Goal: Task Accomplishment & Management: Use online tool/utility

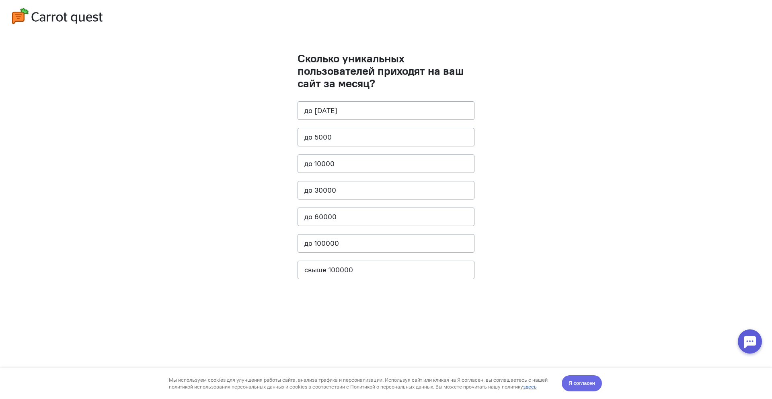
drag, startPoint x: 573, startPoint y: 380, endPoint x: 480, endPoint y: 620, distance: 257.9
click at [573, 380] on span "Я согласен" at bounding box center [582, 383] width 27 height 8
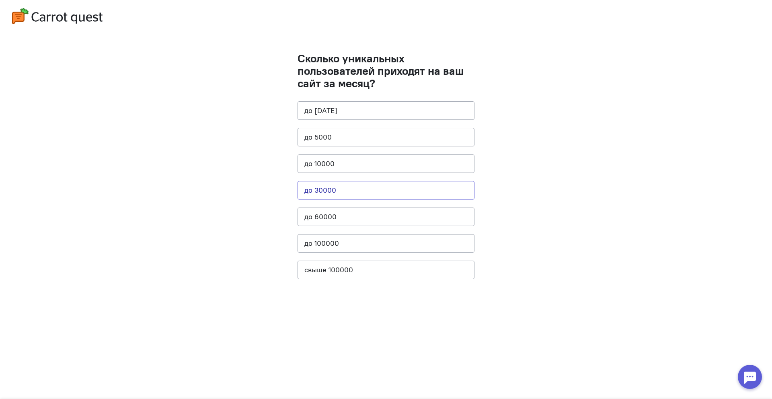
click at [345, 194] on button "до 30000" at bounding box center [386, 190] width 177 height 18
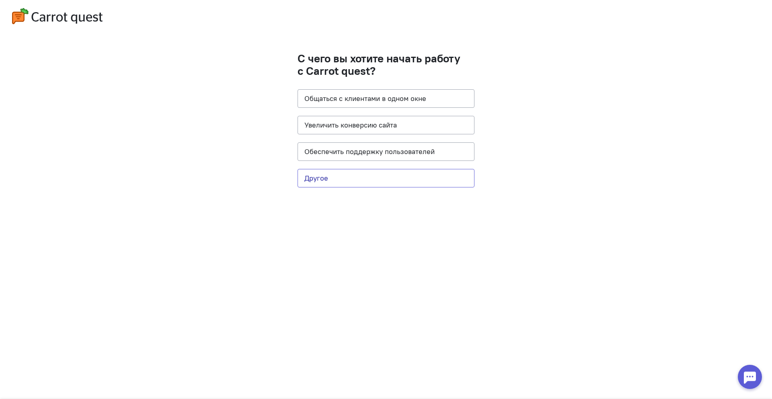
click at [345, 181] on button "Другое" at bounding box center [386, 178] width 177 height 18
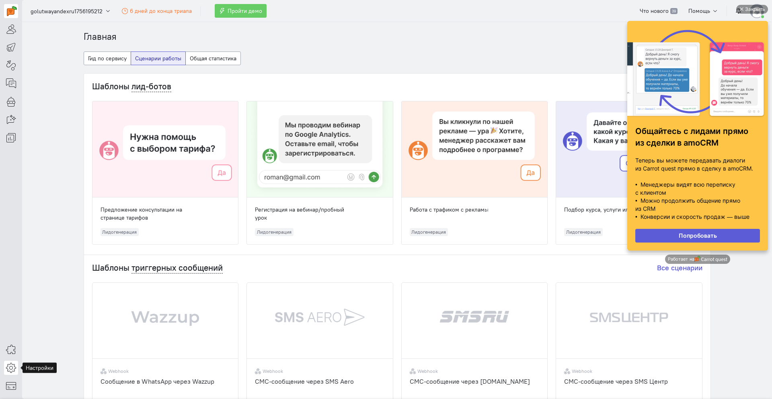
click at [10, 366] on icon at bounding box center [11, 368] width 10 height 10
click at [743, 6] on div "Закрыть" at bounding box center [752, 9] width 32 height 9
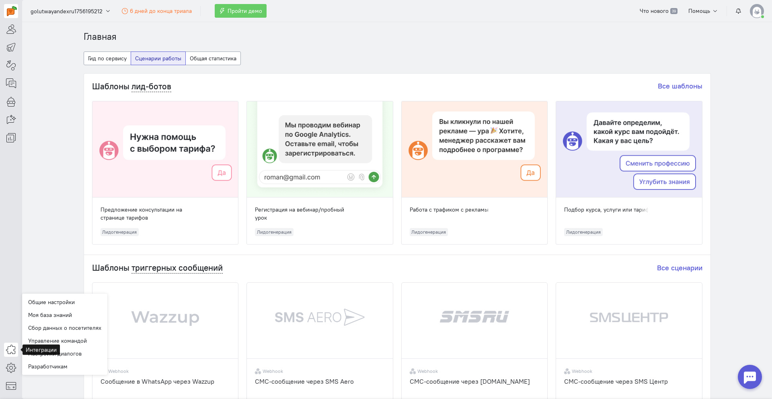
click at [14, 351] on icon at bounding box center [11, 350] width 10 height 10
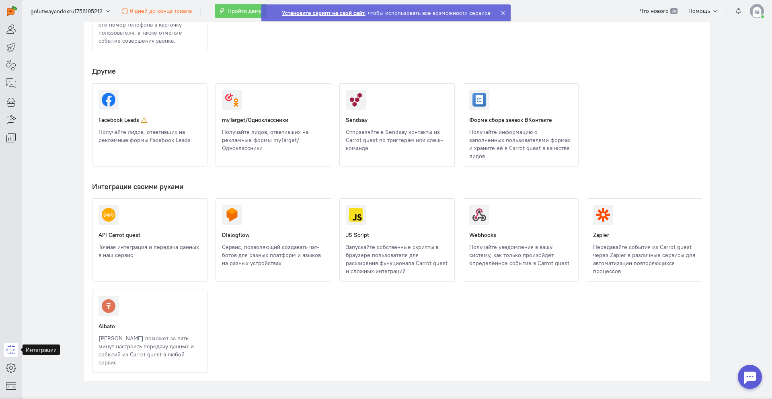
scroll to position [797, 0]
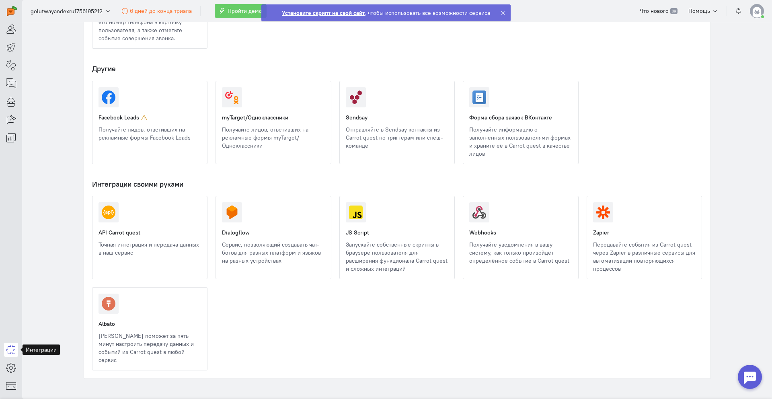
click at [99, 364] on link at bounding box center [99, 364] width 0 height 0
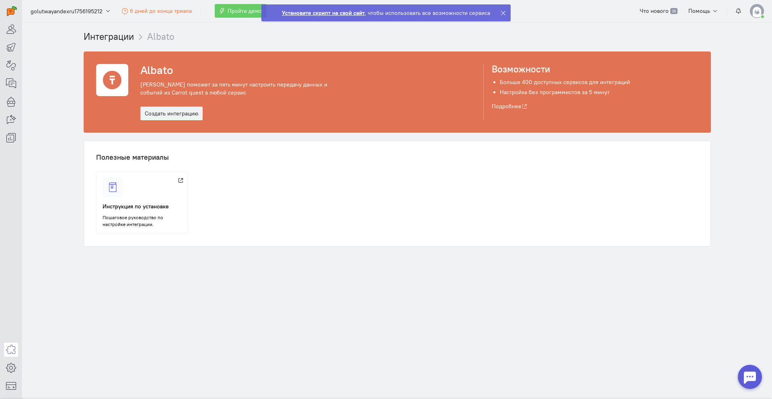
click at [160, 121] on div "Albato [PERSON_NAME] поможет за пять минут настроить передачу данных и событий …" at bounding box center [397, 92] width 626 height 80
click at [160, 115] on link "Создать интеграцию" at bounding box center [171, 114] width 62 height 14
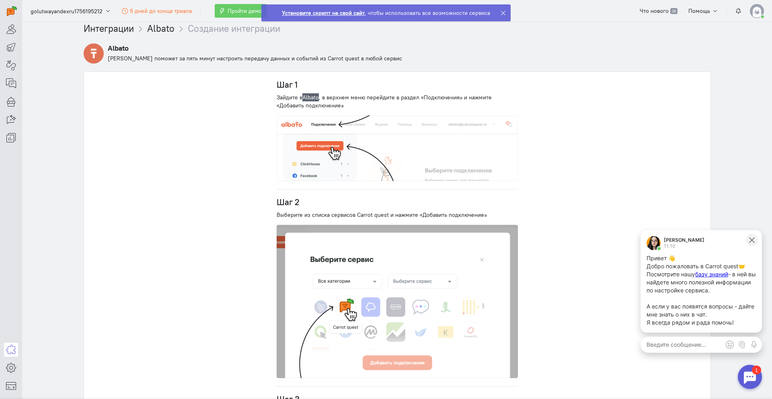
click at [751, 236] on icon at bounding box center [751, 239] width 7 height 7
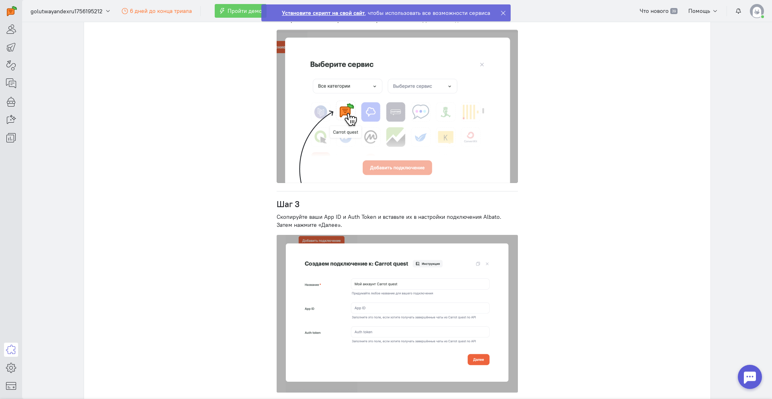
scroll to position [203, 0]
click at [753, 11] on img at bounding box center [757, 11] width 14 height 14
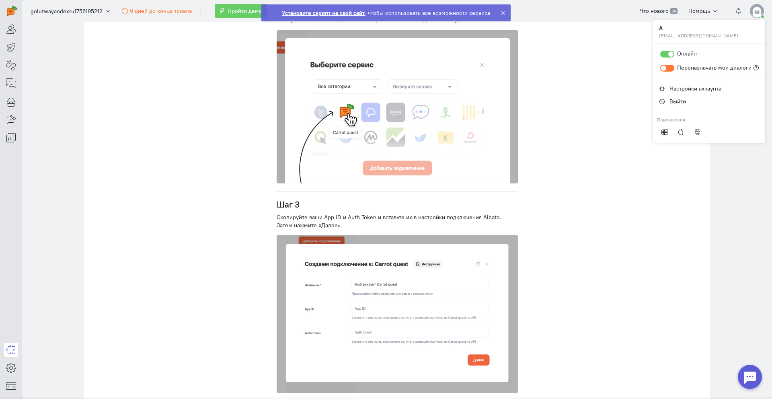
click at [579, 105] on div "Шаг 1 Зайдите в [GEOGRAPHIC_DATA] , в верхнем меню перейдите в раздел «Подключе…" at bounding box center [397, 202] width 627 height 650
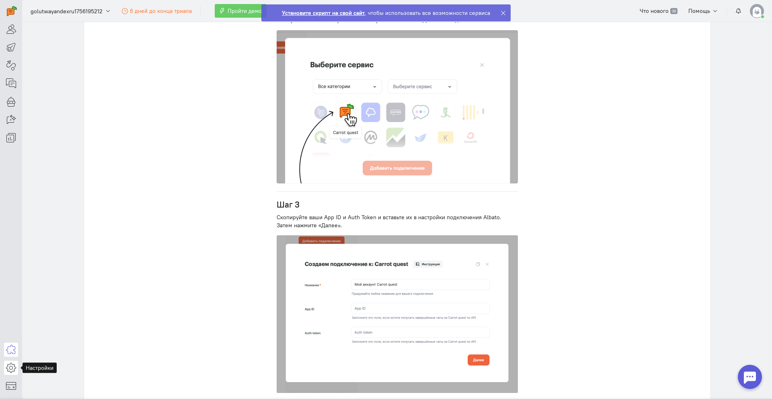
click at [10, 371] on icon at bounding box center [11, 368] width 10 height 10
click at [57, 302] on link "Общие настройки" at bounding box center [64, 302] width 85 height 13
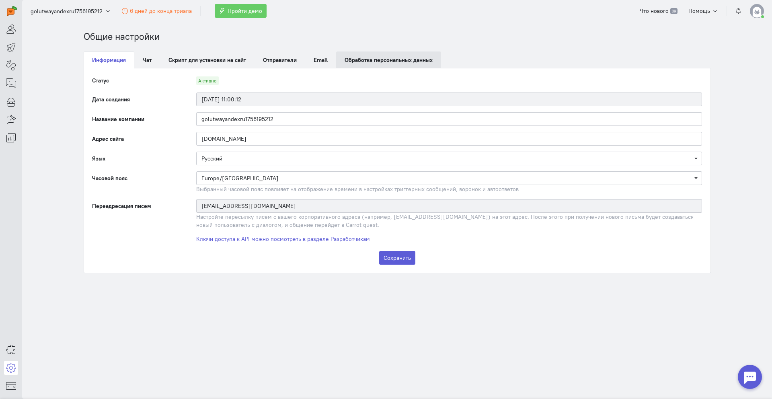
click at [370, 60] on link "Обработка персональных данных" at bounding box center [388, 59] width 105 height 17
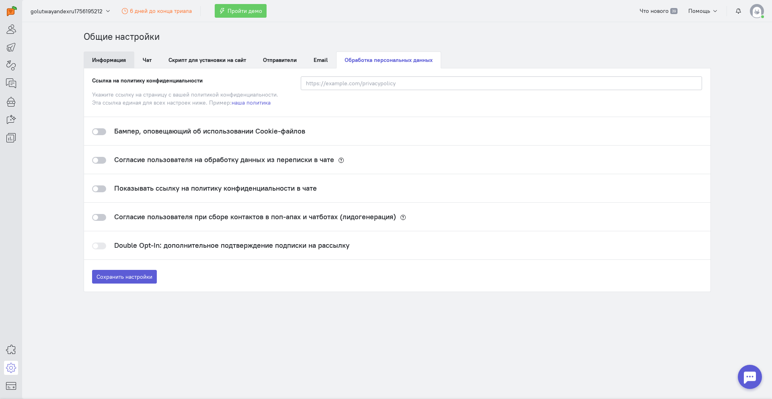
click at [121, 61] on link "Информация" at bounding box center [109, 59] width 51 height 17
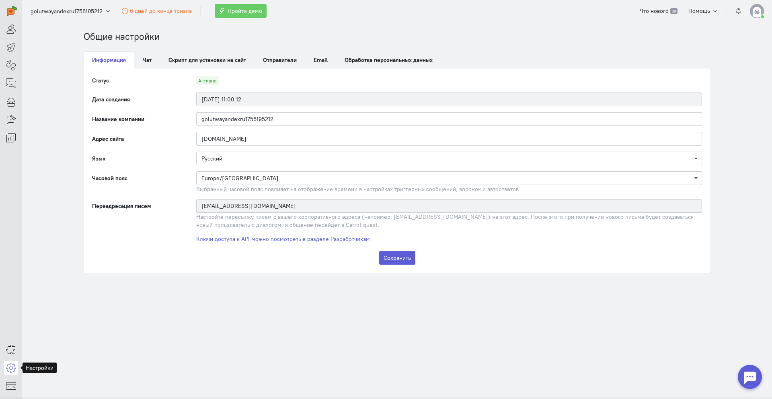
click at [8, 367] on icon at bounding box center [11, 368] width 10 height 10
click at [45, 368] on link "Разработчикам" at bounding box center [64, 366] width 85 height 13
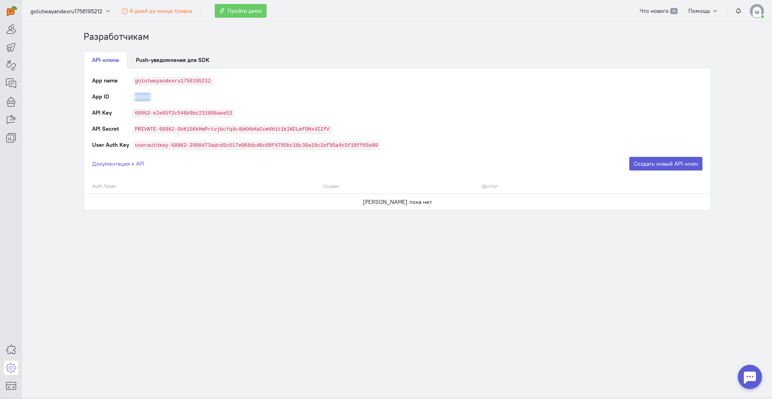
drag, startPoint x: 130, startPoint y: 97, endPoint x: 184, endPoint y: 101, distance: 54.0
click at [184, 101] on tr "App ID 68962" at bounding box center [397, 100] width 610 height 16
copy tr "68962"
click at [127, 148] on label "User Auth Key" at bounding box center [110, 145] width 37 height 8
drag, startPoint x: 129, startPoint y: 144, endPoint x: 392, endPoint y: 143, distance: 262.2
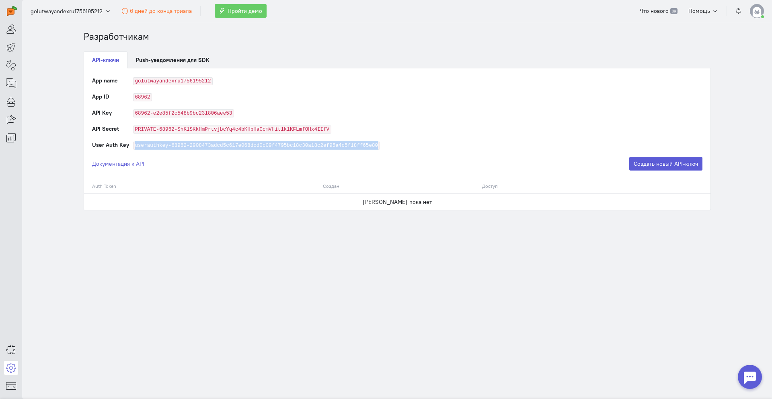
click at [392, 143] on tr "User Auth Key userauthkey-68962-2908473adcd5c617e068dcd0c09f4795bc18c30a18c2ef9…" at bounding box center [397, 149] width 610 height 16
copy tr "userauthkey-68962-2908473adcd5c617e068dcd0c09f4795bc18c30a18c2ef95a4c5f18ff65e80"
click at [114, 184] on th "Auth Token" at bounding box center [201, 186] width 235 height 15
click at [686, 163] on button "Создать новый API-ключ" at bounding box center [665, 164] width 73 height 14
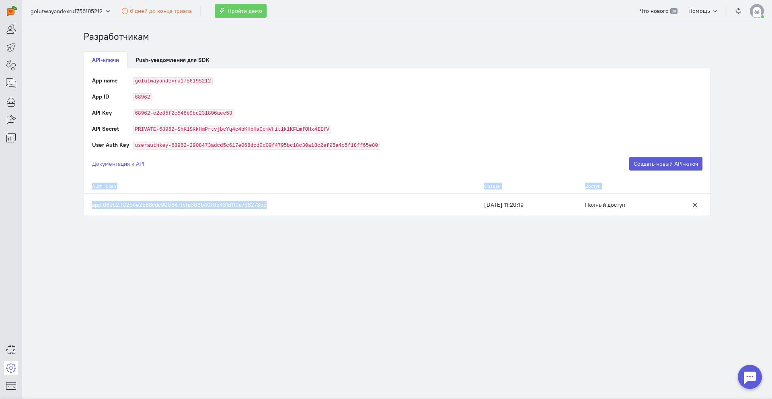
drag, startPoint x: 295, startPoint y: 208, endPoint x: 70, endPoint y: 204, distance: 224.8
click at [70, 204] on section "Разработчикам API-ключи Push-уведомления для SDK App name golutwayandexru175619…" at bounding box center [397, 210] width 750 height 377
click at [97, 200] on td "app.68962.10254e2b88cdc900847fbfa303640f0b431d110c7d827355" at bounding box center [282, 204] width 396 height 22
drag, startPoint x: 92, startPoint y: 205, endPoint x: 273, endPoint y: 204, distance: 180.5
click at [273, 204] on td "app.68962.10254e2b88cdc900847fbfa303640f0b431d110c7d827355" at bounding box center [282, 204] width 396 height 22
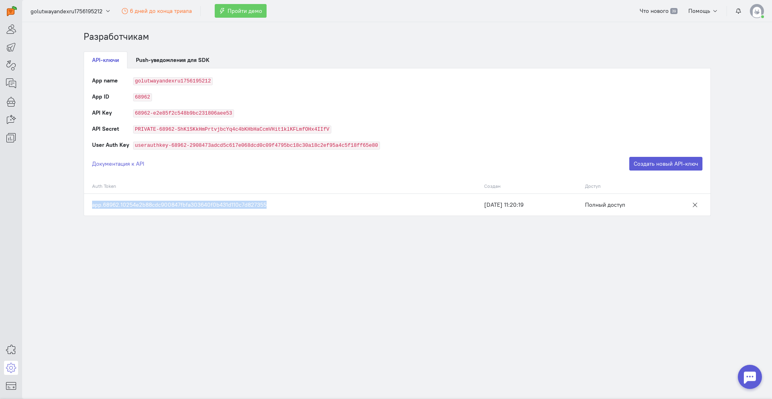
copy td "app.68962.10254e2b88cdc900847fbfa303640f0b431d110c7d827355"
click at [8, 356] on link at bounding box center [11, 350] width 14 height 14
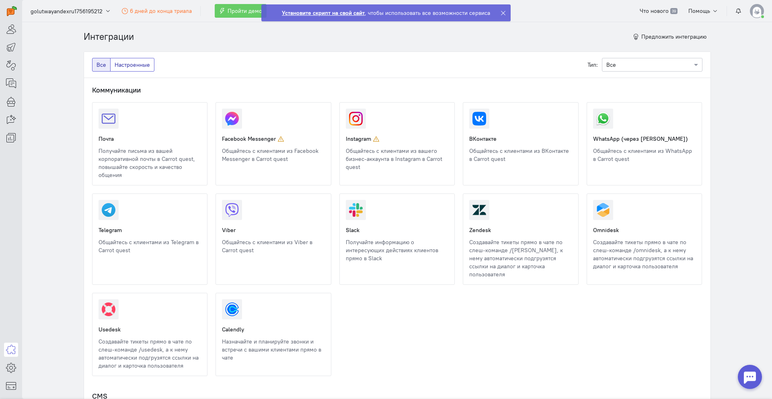
click at [152, 58] on label "Настроенные" at bounding box center [132, 65] width 44 height 14
click at [120, 61] on input "Настроенные" at bounding box center [117, 63] width 5 height 5
radio input "true"
radio input "false"
